Goal: Task Accomplishment & Management: Manage account settings

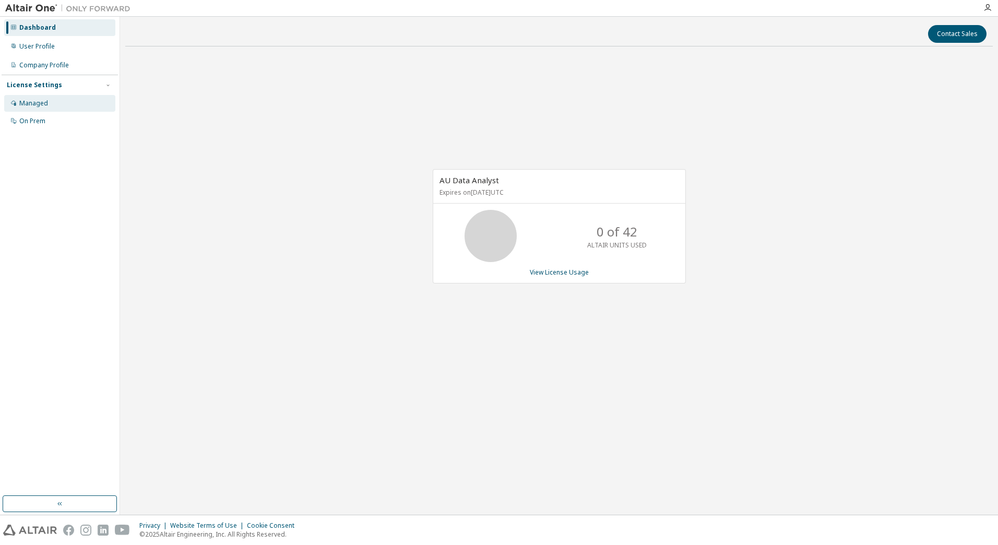
click at [48, 102] on div "Managed" at bounding box center [59, 103] width 111 height 17
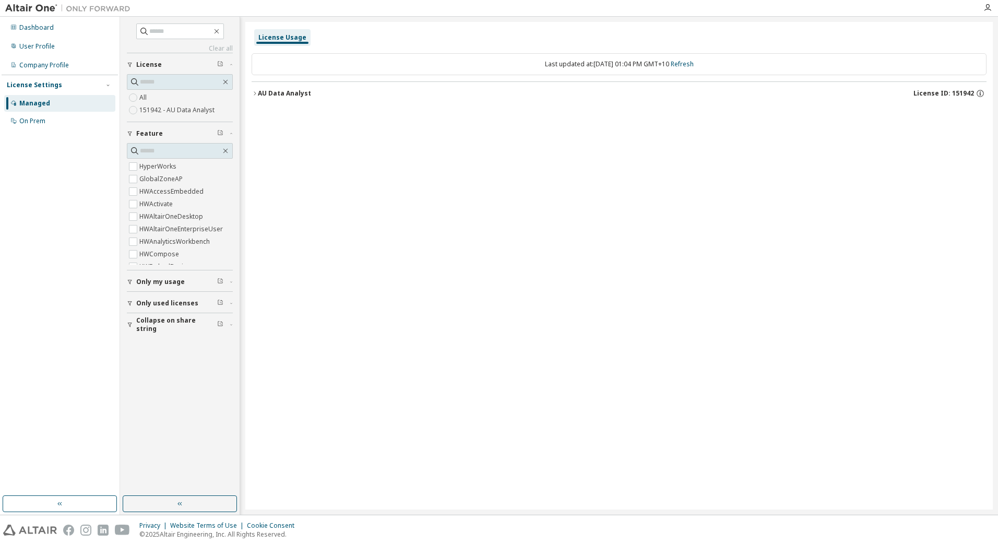
click at [257, 96] on icon "button" at bounding box center [255, 93] width 6 height 6
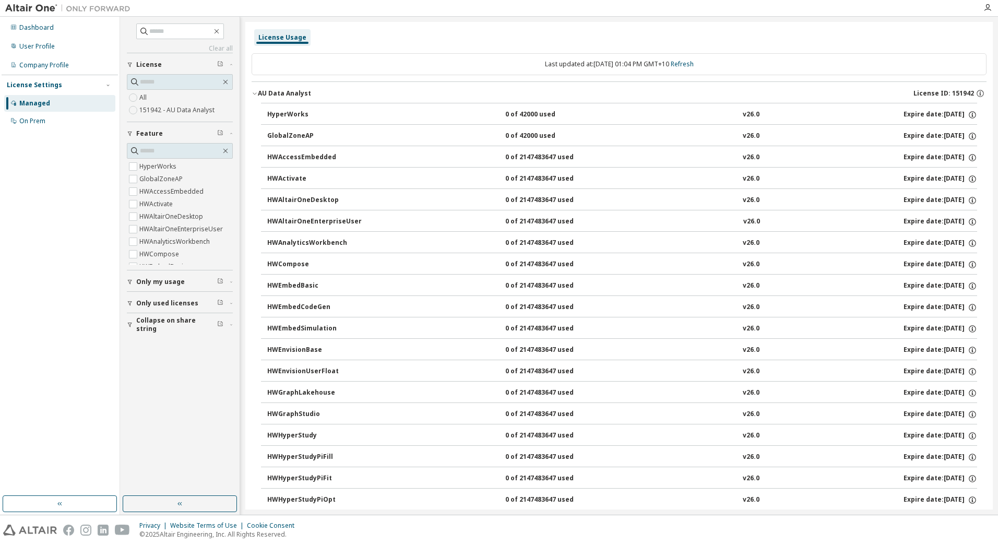
click at [269, 95] on div "AU Data Analyst" at bounding box center [284, 93] width 53 height 8
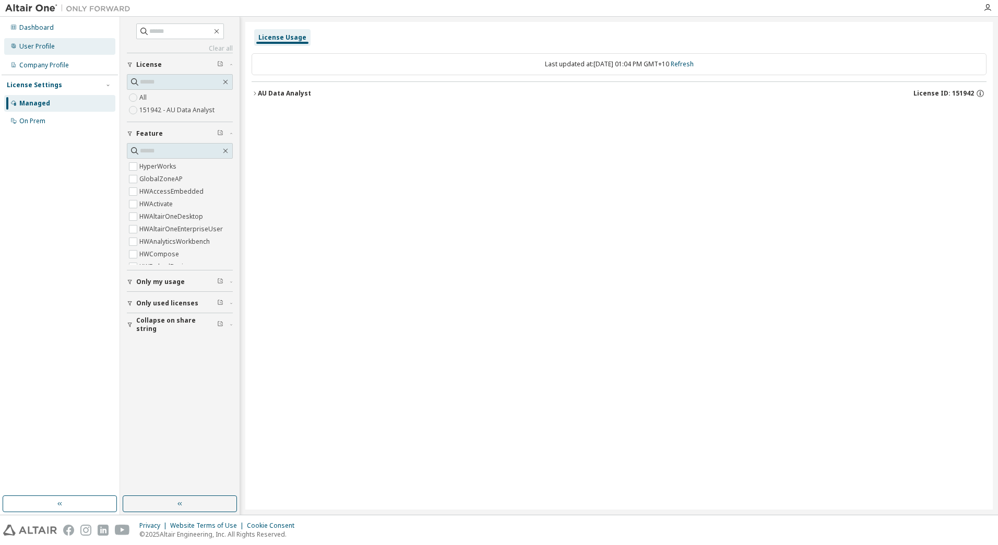
click at [64, 45] on div "User Profile" at bounding box center [59, 46] width 111 height 17
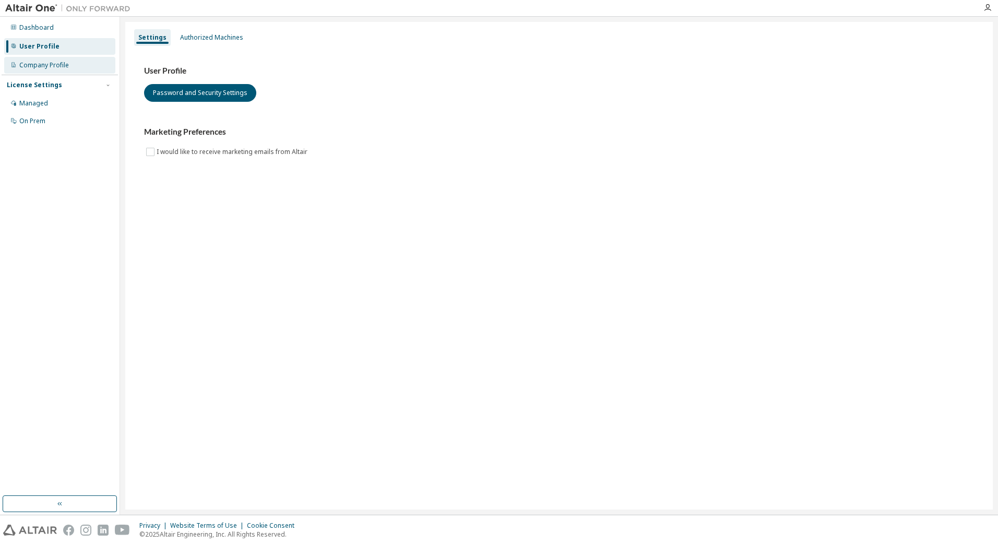
click at [62, 58] on div "Company Profile" at bounding box center [59, 65] width 111 height 17
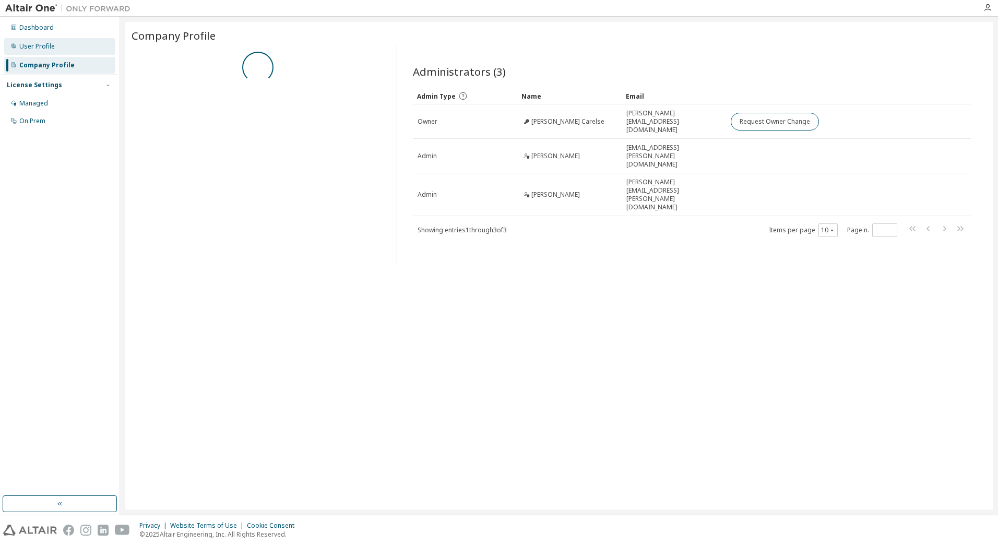
click at [70, 50] on div "User Profile" at bounding box center [59, 46] width 111 height 17
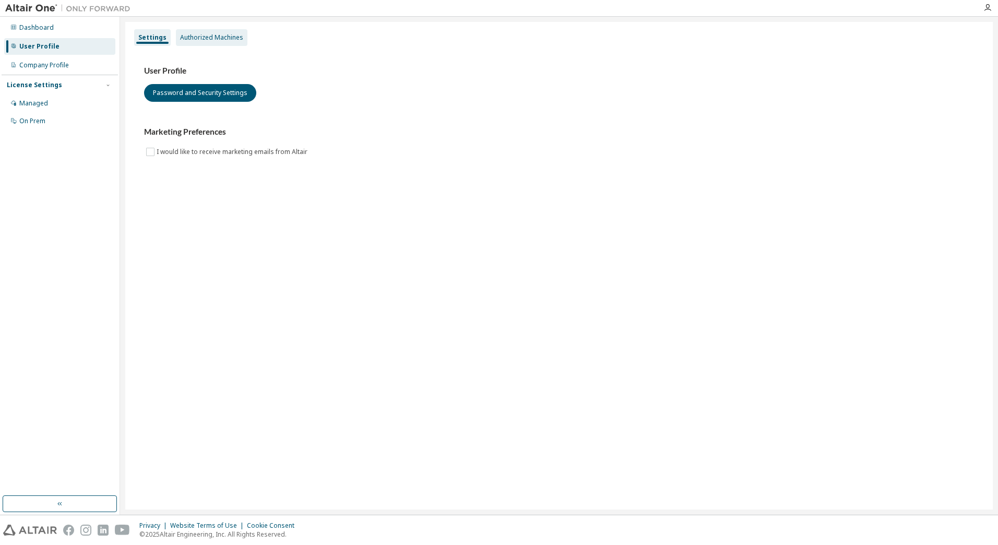
click at [213, 37] on div "Authorized Machines" at bounding box center [211, 37] width 63 height 8
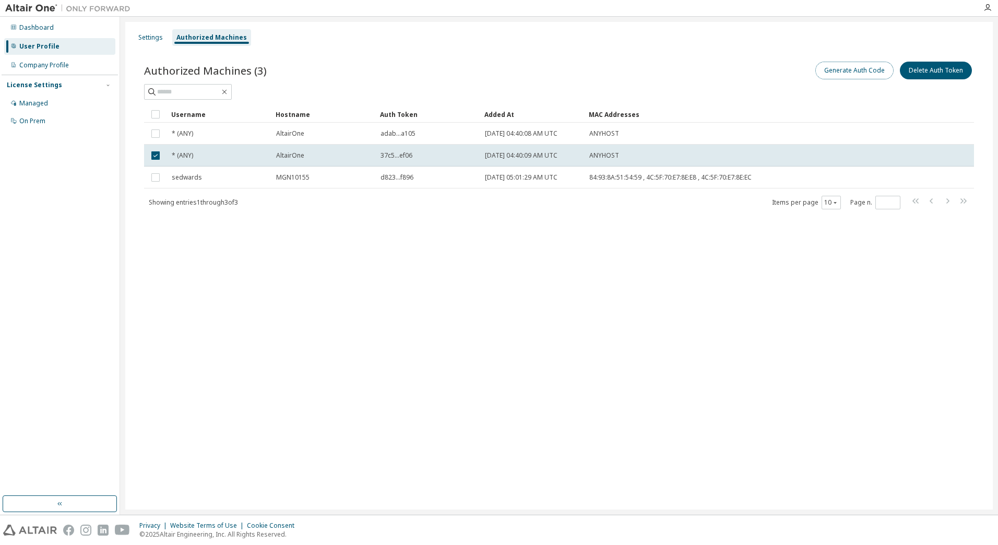
click at [876, 71] on button "Generate Auth Code" at bounding box center [855, 71] width 78 height 18
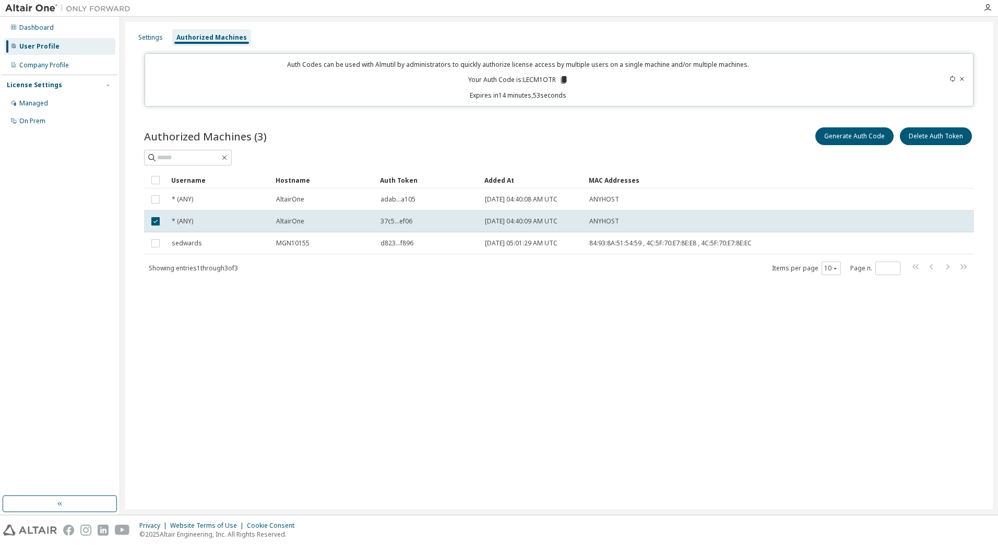
click at [587, 113] on div "Authorized Machines (3) Generate Auth Code Delete Auth Token Clear Load Save Sa…" at bounding box center [559, 208] width 855 height 190
